Goal: Find contact information: Find contact information

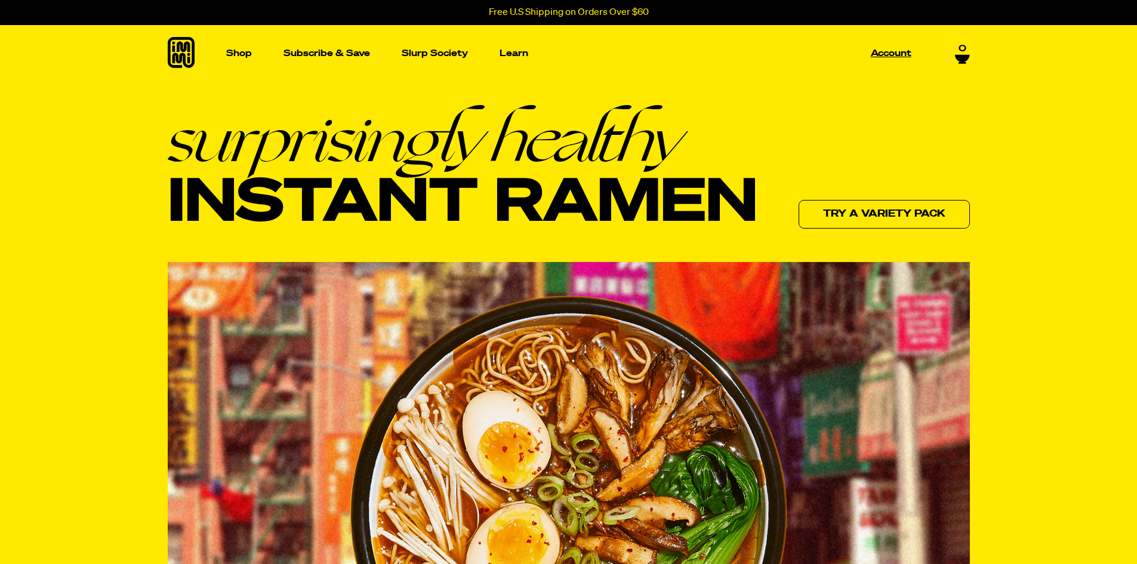
click at [893, 51] on p "Account" at bounding box center [891, 53] width 41 height 9
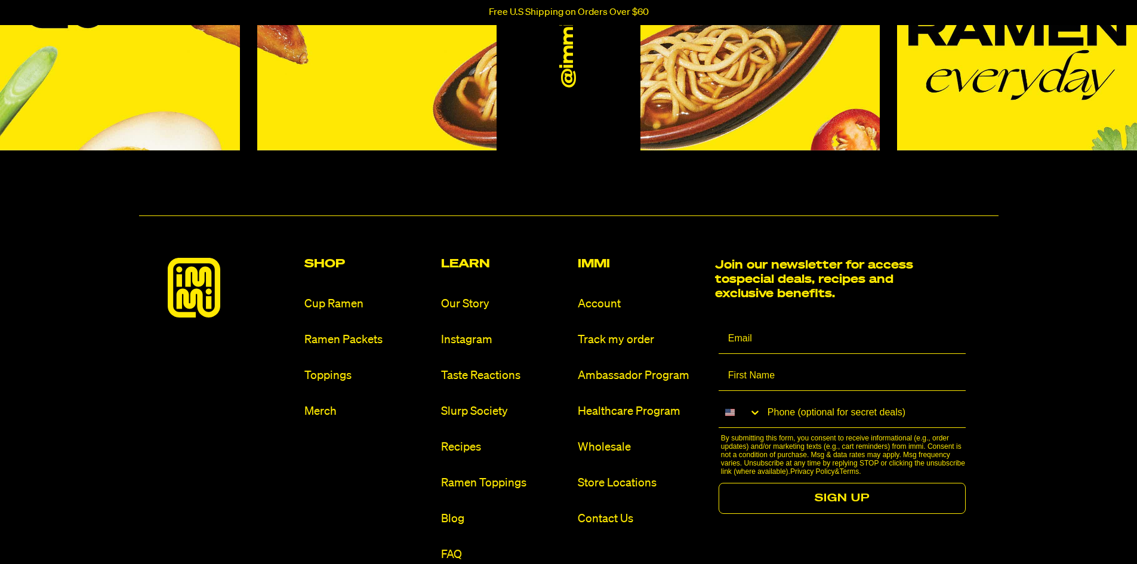
scroll to position [776, 0]
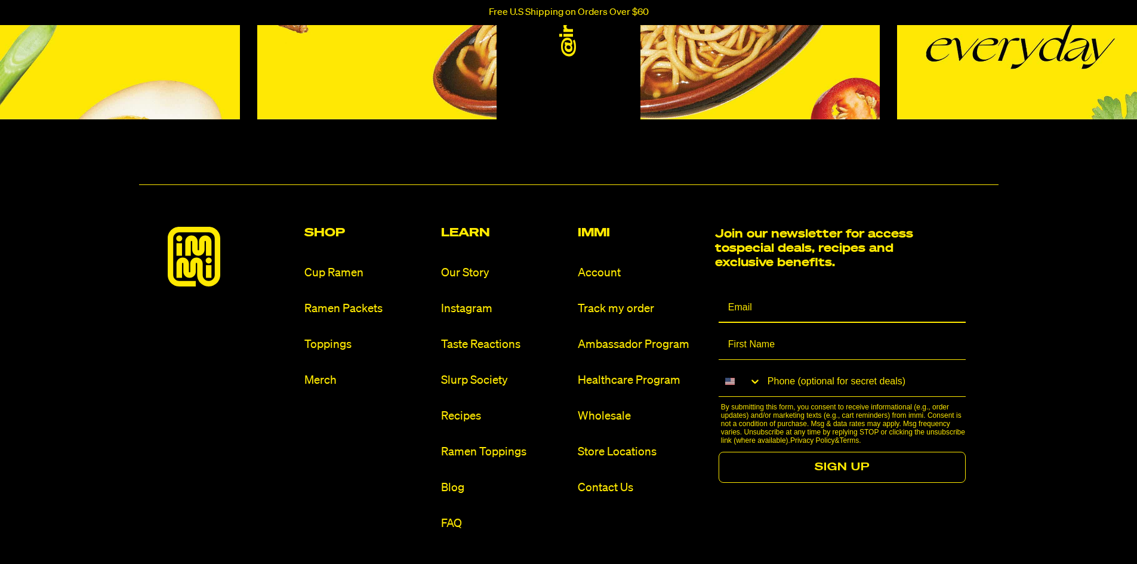
click at [753, 312] on input "Email" at bounding box center [843, 308] width 248 height 30
click at [607, 488] on link "Contact Us" at bounding box center [641, 488] width 127 height 16
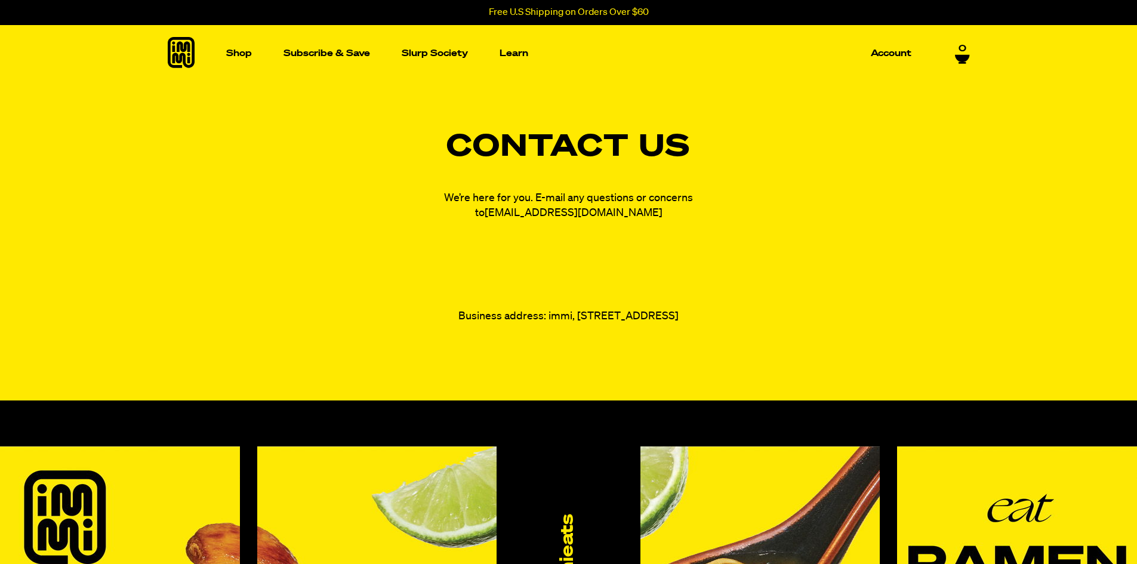
click at [555, 212] on link "[EMAIL_ADDRESS][DOMAIN_NAME]" at bounding box center [574, 213] width 178 height 11
click at [562, 211] on link "[EMAIL_ADDRESS][DOMAIN_NAME]" at bounding box center [574, 213] width 178 height 11
drag, startPoint x: 519, startPoint y: 215, endPoint x: 594, endPoint y: 223, distance: 76.2
click at [594, 223] on div "Contact Us We’re here for you. E-mail any questions or concerns to [EMAIL_ADDRE…" at bounding box center [568, 229] width 859 height 192
copy div "[EMAIL_ADDRESS][DOMAIN_NAME]"
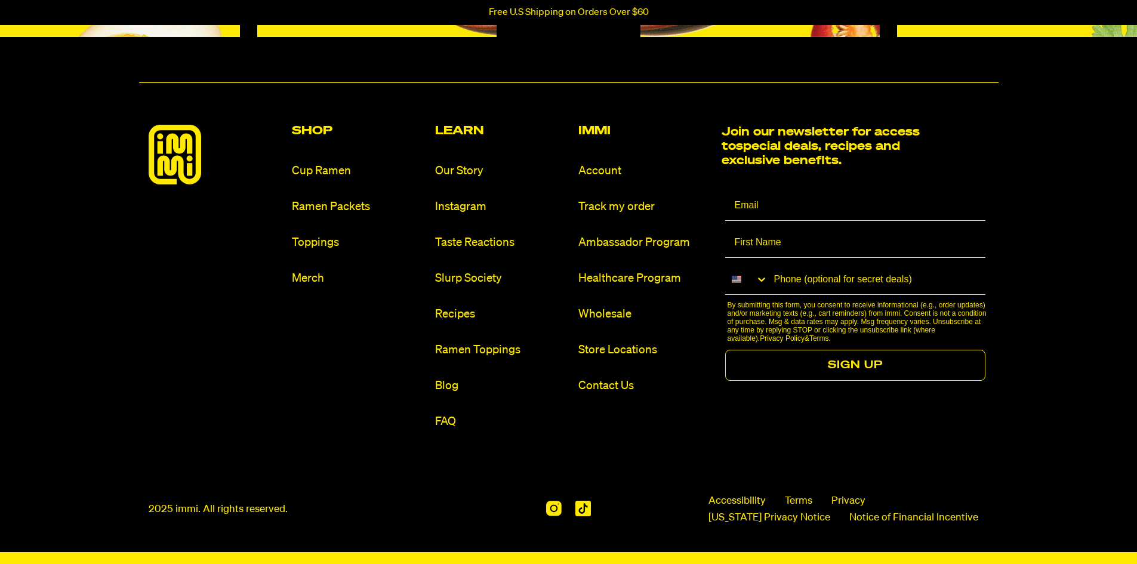
scroll to position [664, 0]
click at [454, 385] on link "Blog" at bounding box center [502, 386] width 134 height 16
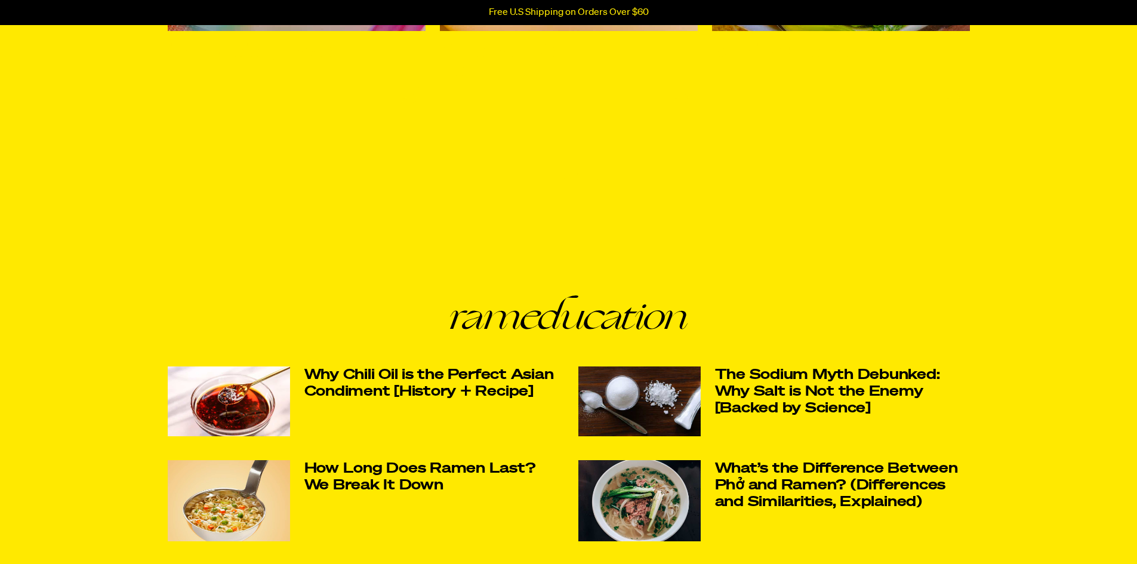
scroll to position [1056, 0]
